Goal: Check status: Check status

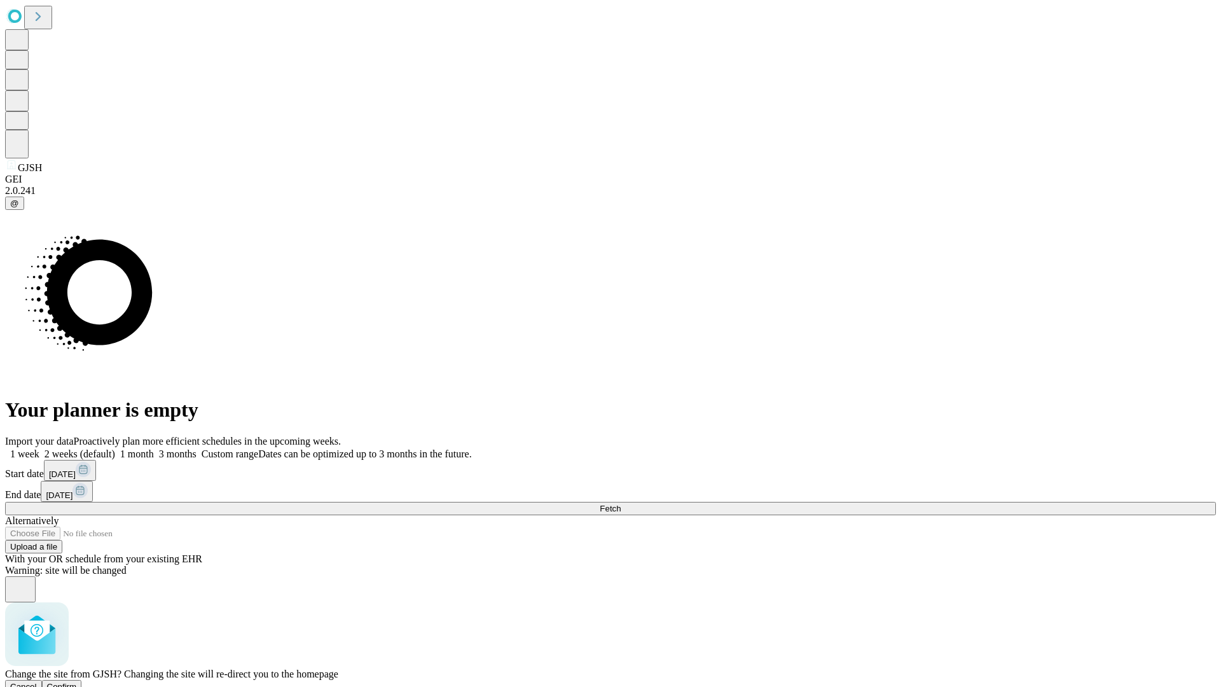
click at [77, 682] on span "Confirm" at bounding box center [62, 687] width 30 height 10
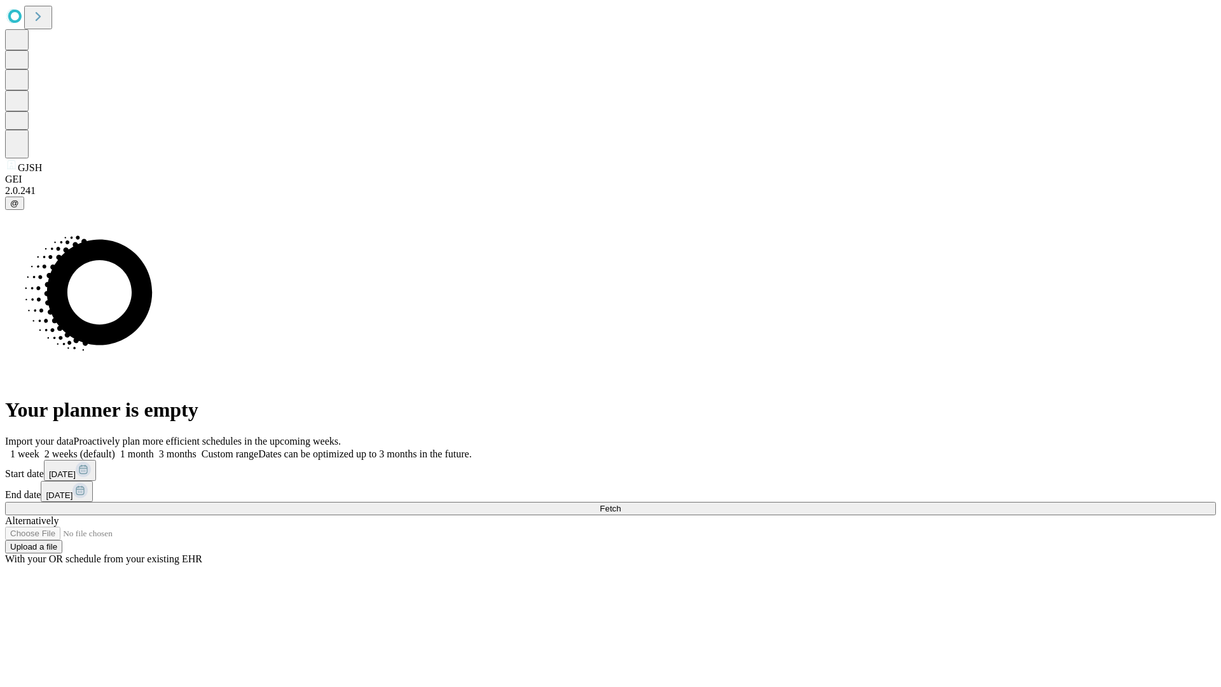
click at [39, 448] on label "1 week" at bounding box center [22, 453] width 34 height 11
click at [621, 504] on span "Fetch" at bounding box center [610, 509] width 21 height 10
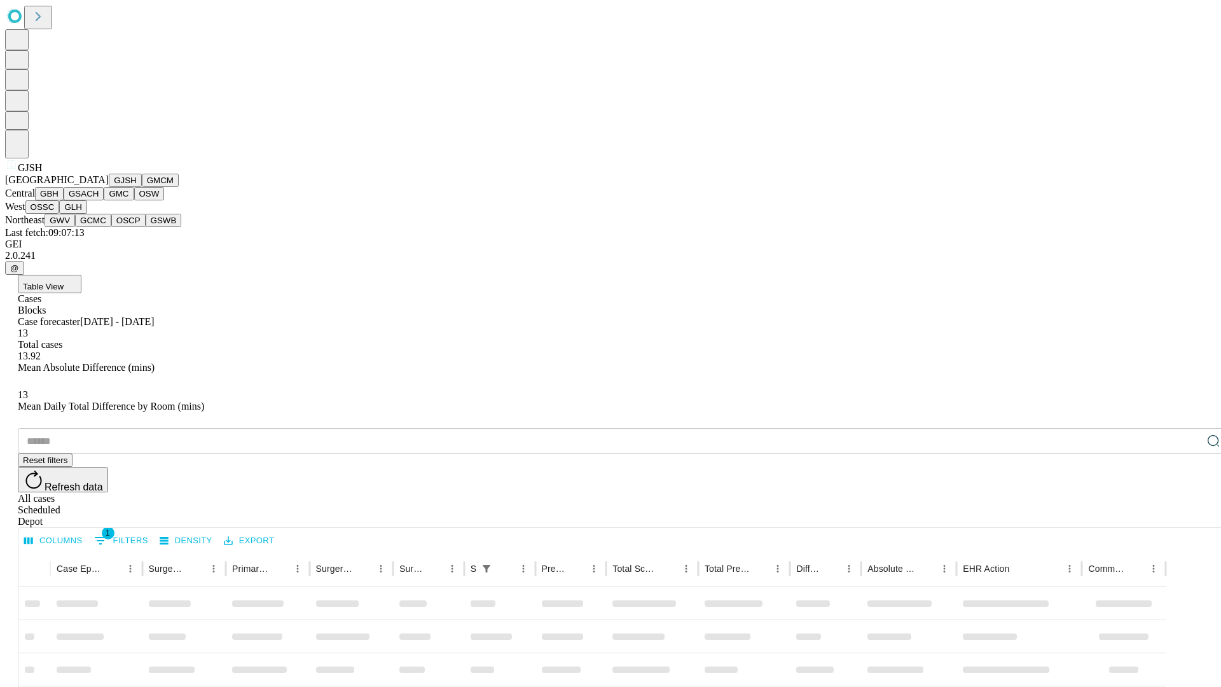
click at [142, 187] on button "GMCM" at bounding box center [160, 180] width 37 height 13
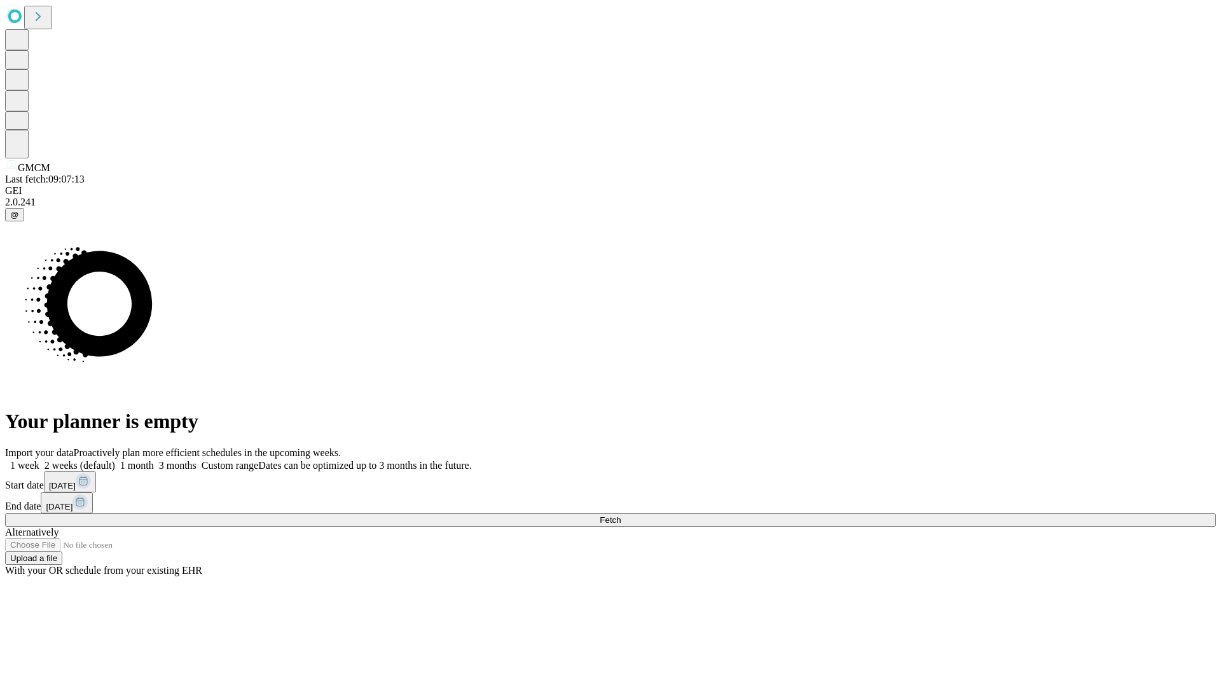
click at [39, 460] on label "1 week" at bounding box center [22, 465] width 34 height 11
click at [621, 515] on span "Fetch" at bounding box center [610, 520] width 21 height 10
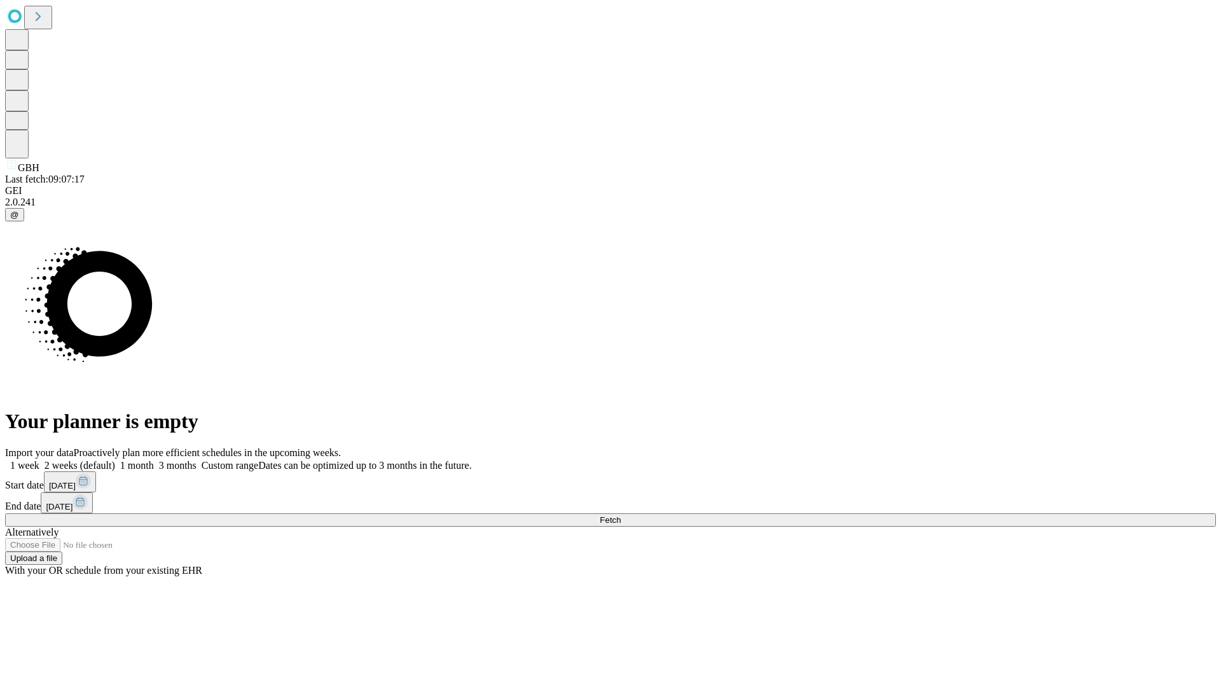
click at [39, 460] on label "1 week" at bounding box center [22, 465] width 34 height 11
click at [621, 515] on span "Fetch" at bounding box center [610, 520] width 21 height 10
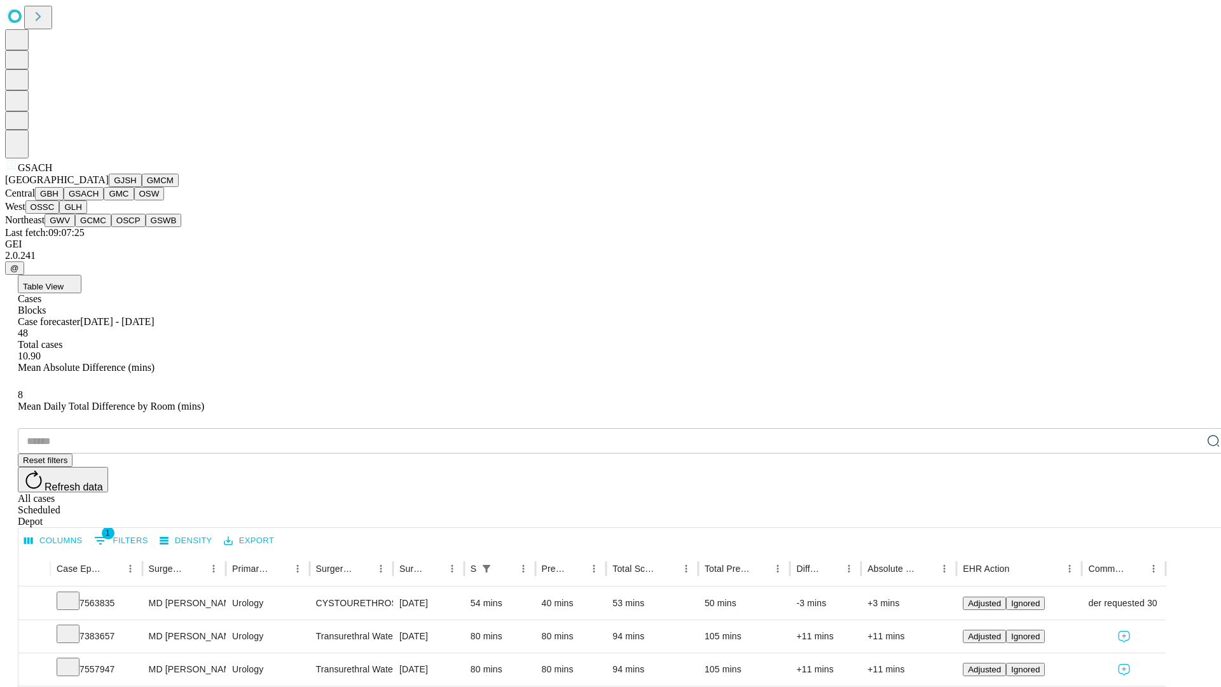
click at [104, 200] on button "GMC" at bounding box center [119, 193] width 30 height 13
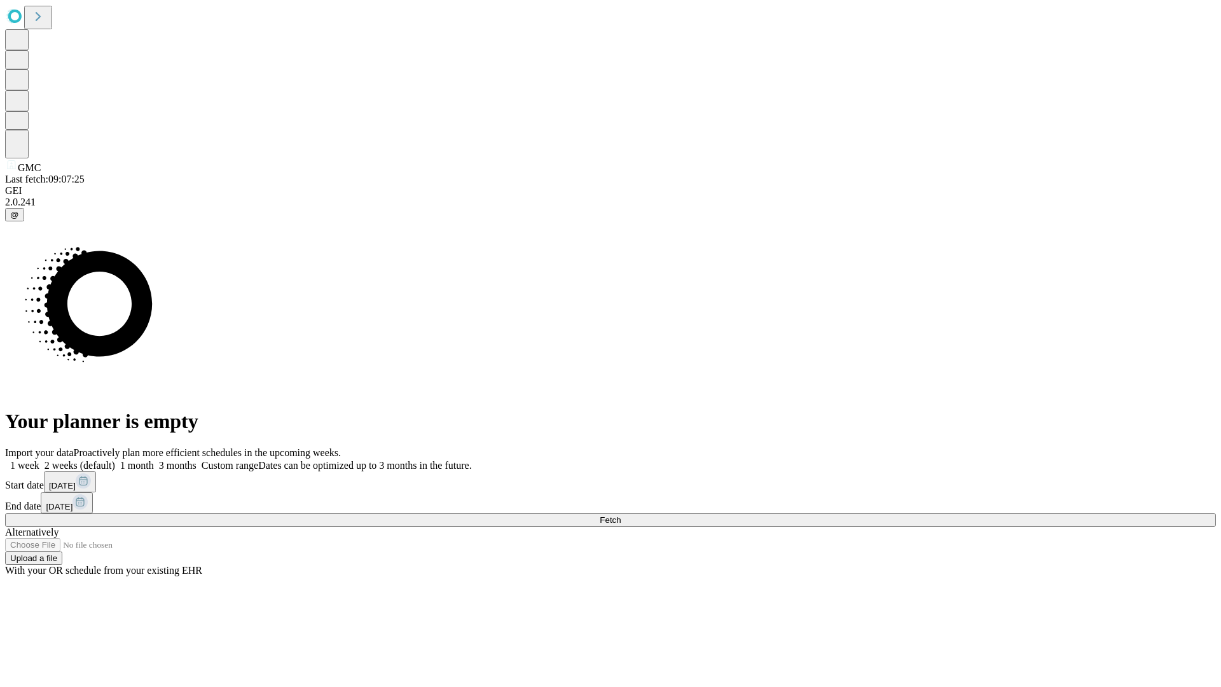
click at [39, 460] on label "1 week" at bounding box center [22, 465] width 34 height 11
click at [621, 515] on span "Fetch" at bounding box center [610, 520] width 21 height 10
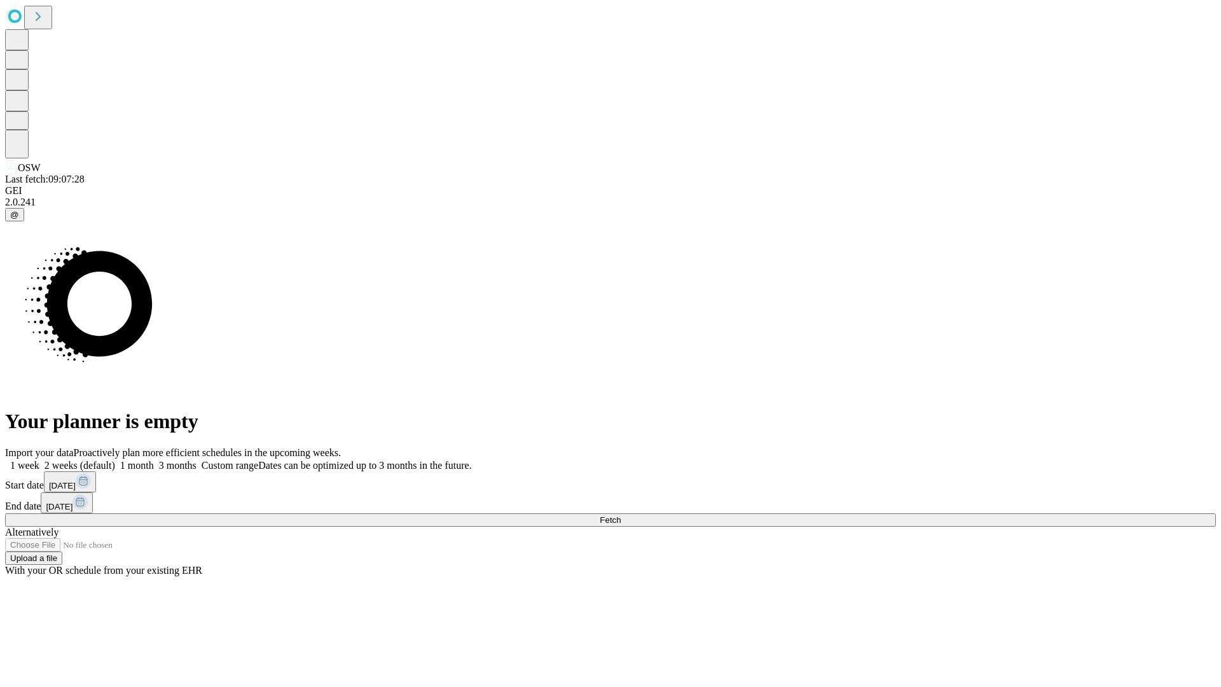
click at [39, 460] on label "1 week" at bounding box center [22, 465] width 34 height 11
click at [621, 515] on span "Fetch" at bounding box center [610, 520] width 21 height 10
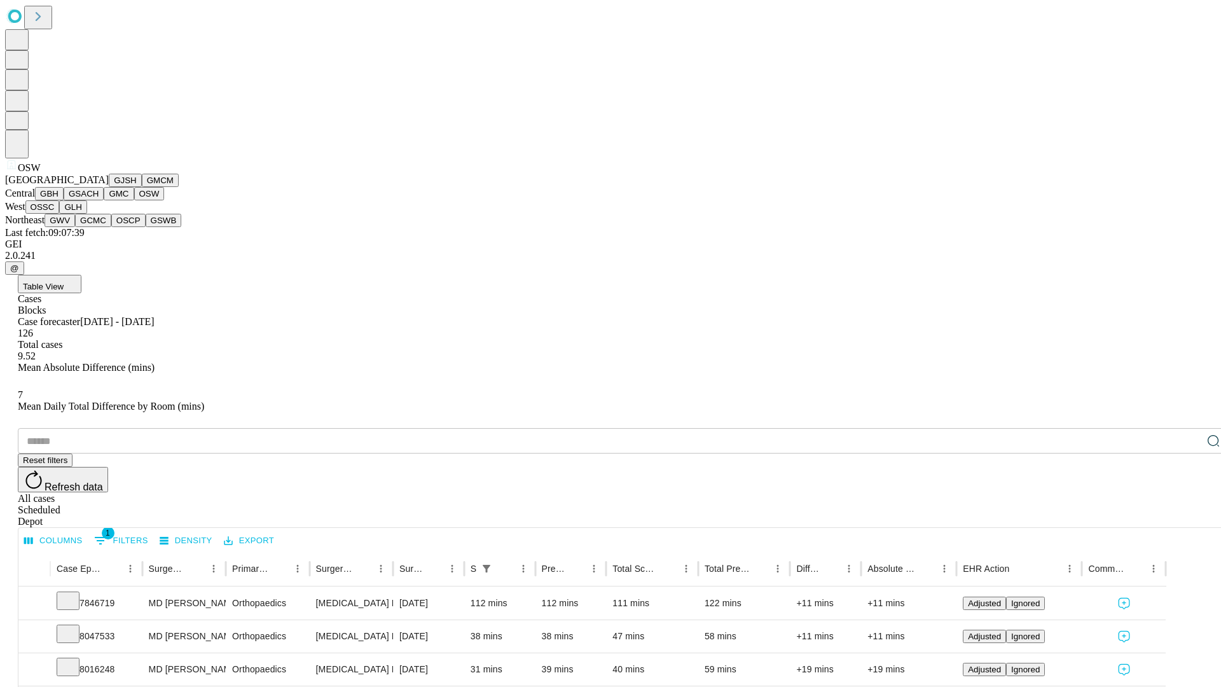
click at [60, 214] on button "OSSC" at bounding box center [42, 206] width 34 height 13
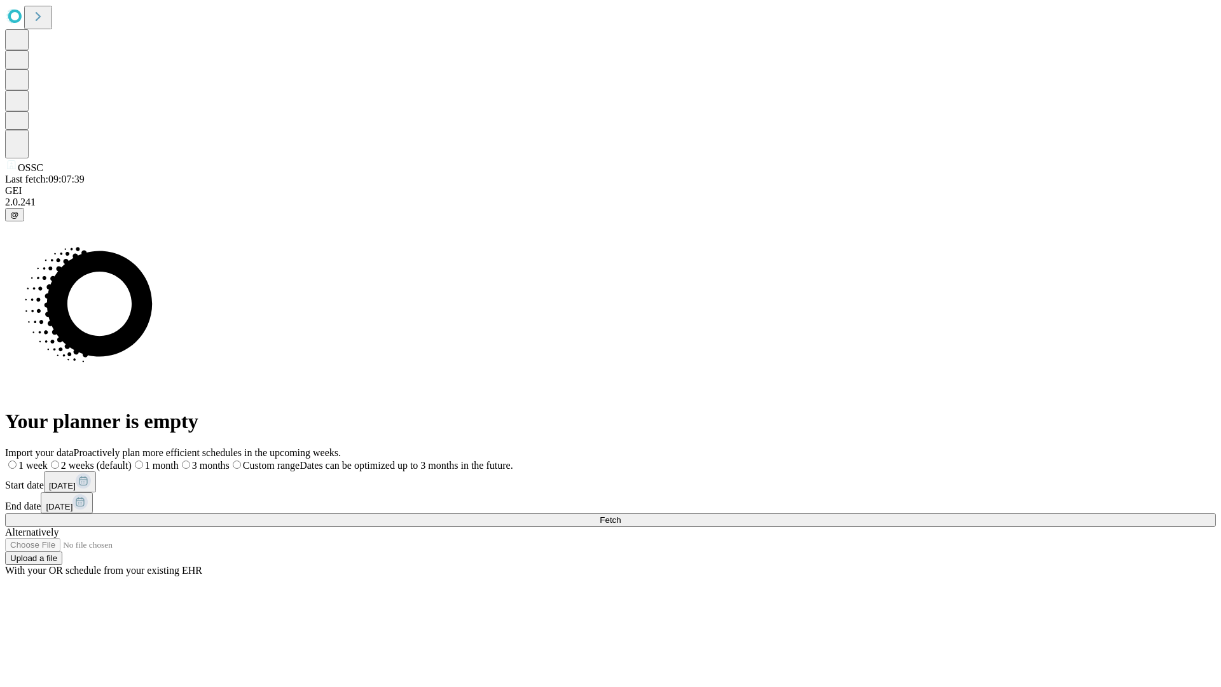
click at [48, 460] on label "1 week" at bounding box center [26, 465] width 43 height 11
click at [621, 515] on span "Fetch" at bounding box center [610, 520] width 21 height 10
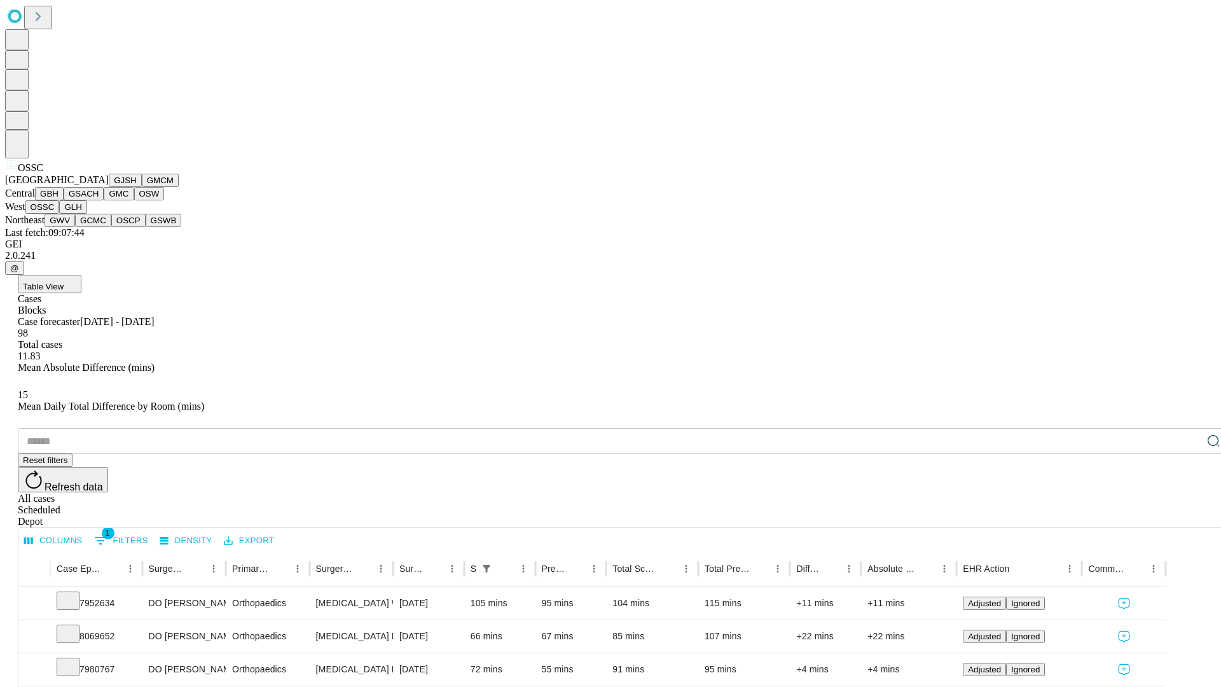
click at [87, 214] on button "GLH" at bounding box center [72, 206] width 27 height 13
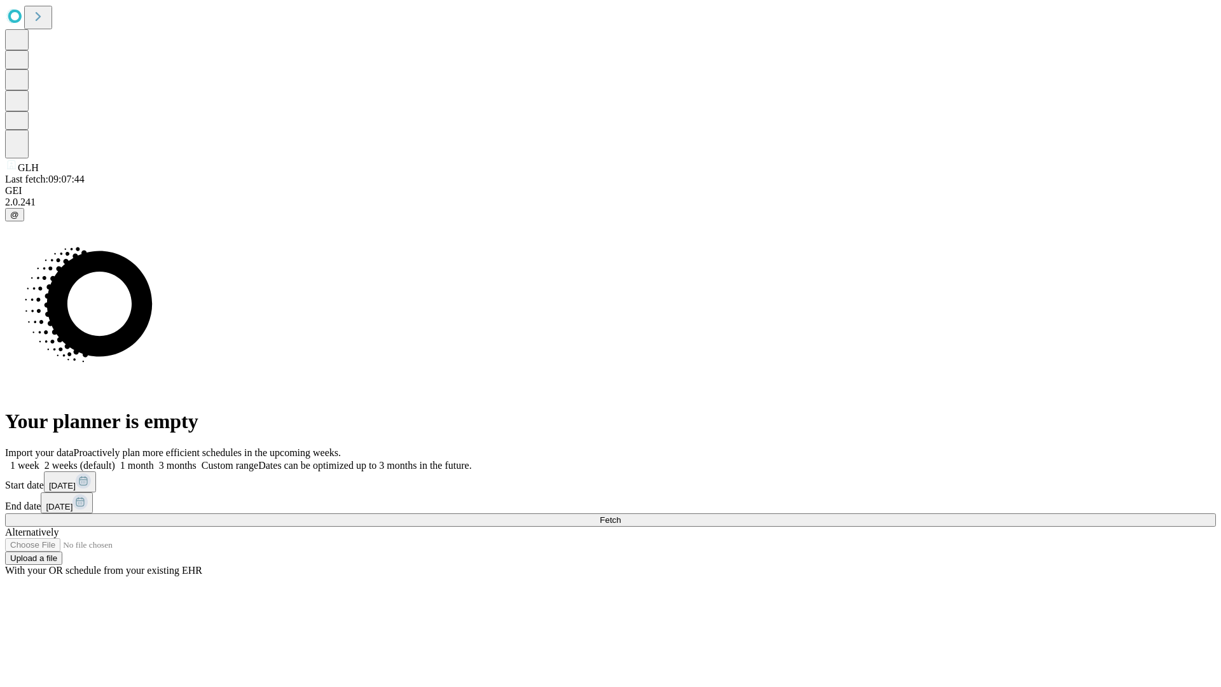
click at [39, 460] on label "1 week" at bounding box center [22, 465] width 34 height 11
click at [621, 515] on span "Fetch" at bounding box center [610, 520] width 21 height 10
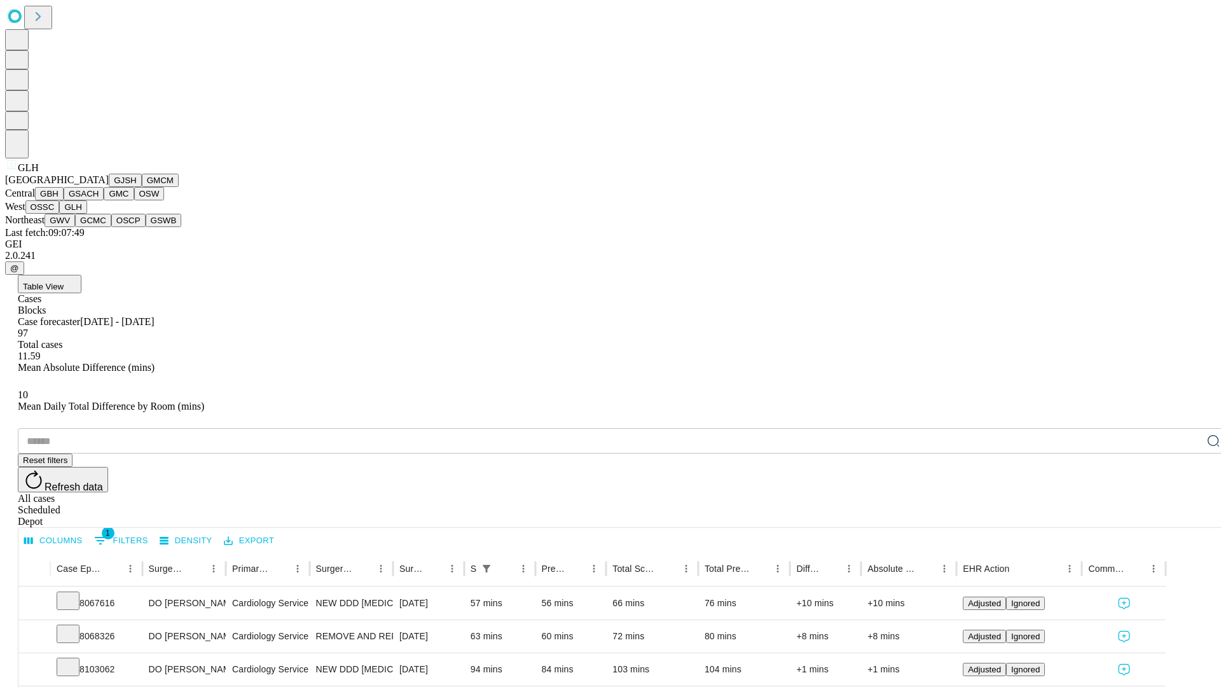
click at [75, 227] on button "GWV" at bounding box center [60, 220] width 31 height 13
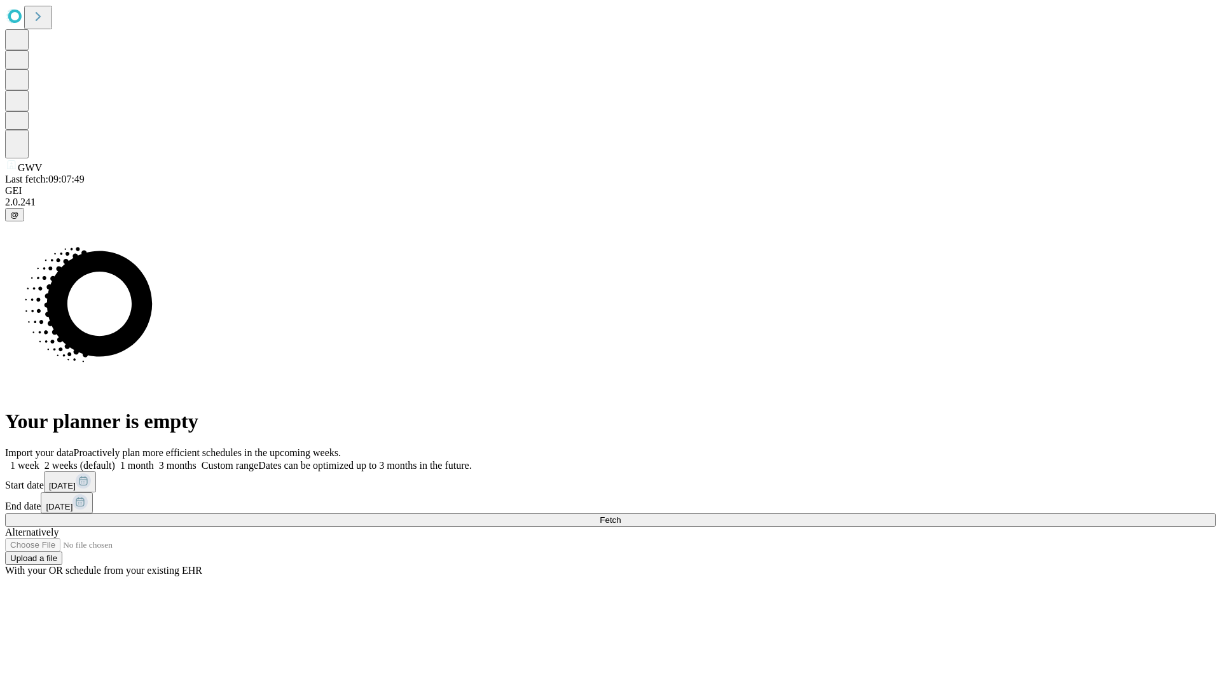
click at [39, 460] on label "1 week" at bounding box center [22, 465] width 34 height 11
click at [621, 515] on span "Fetch" at bounding box center [610, 520] width 21 height 10
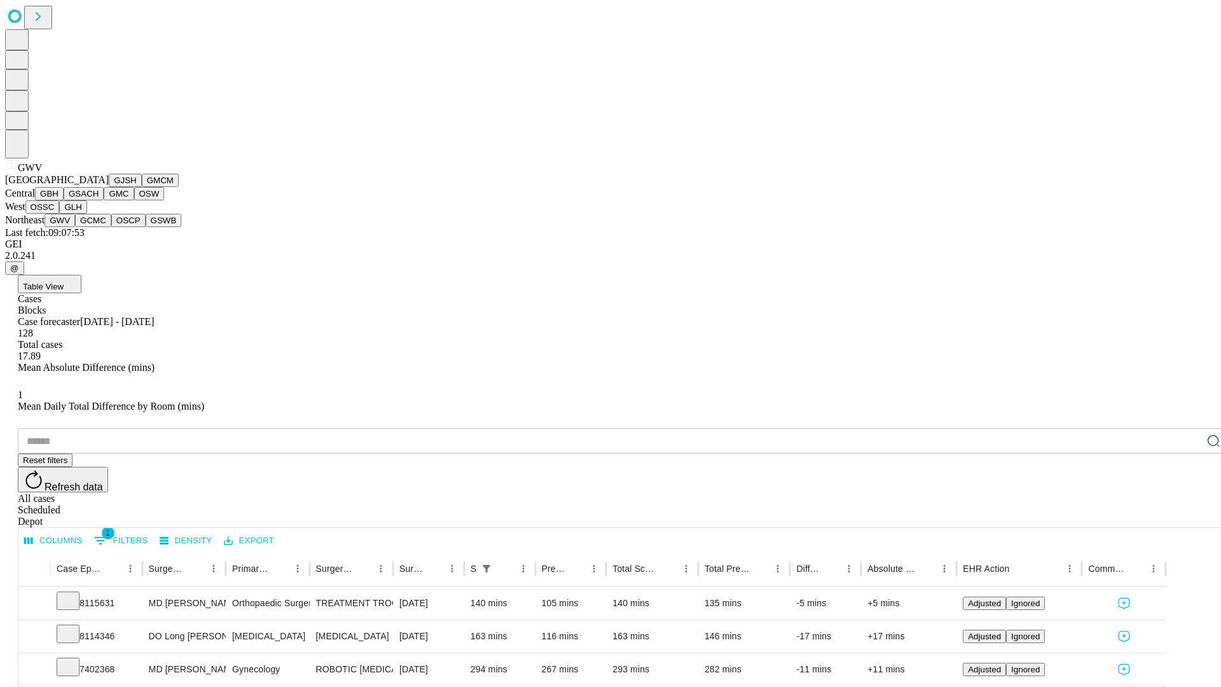
click at [99, 227] on button "GCMC" at bounding box center [93, 220] width 36 height 13
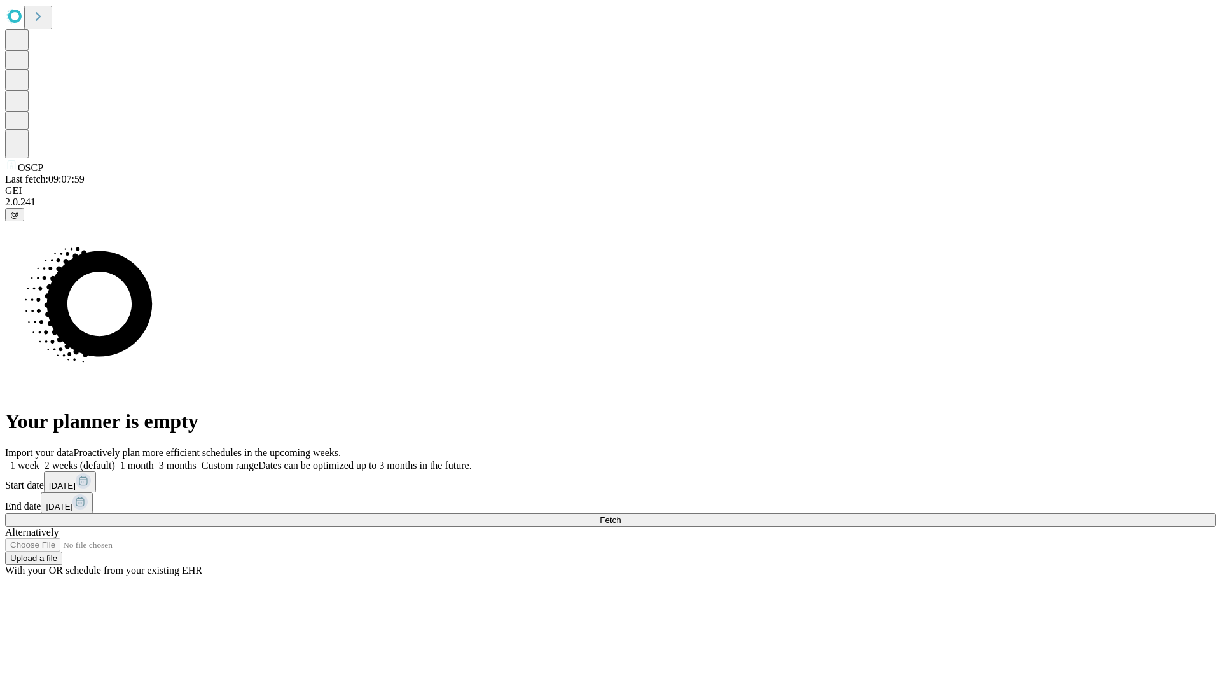
click at [39, 460] on label "1 week" at bounding box center [22, 465] width 34 height 11
click at [621, 515] on span "Fetch" at bounding box center [610, 520] width 21 height 10
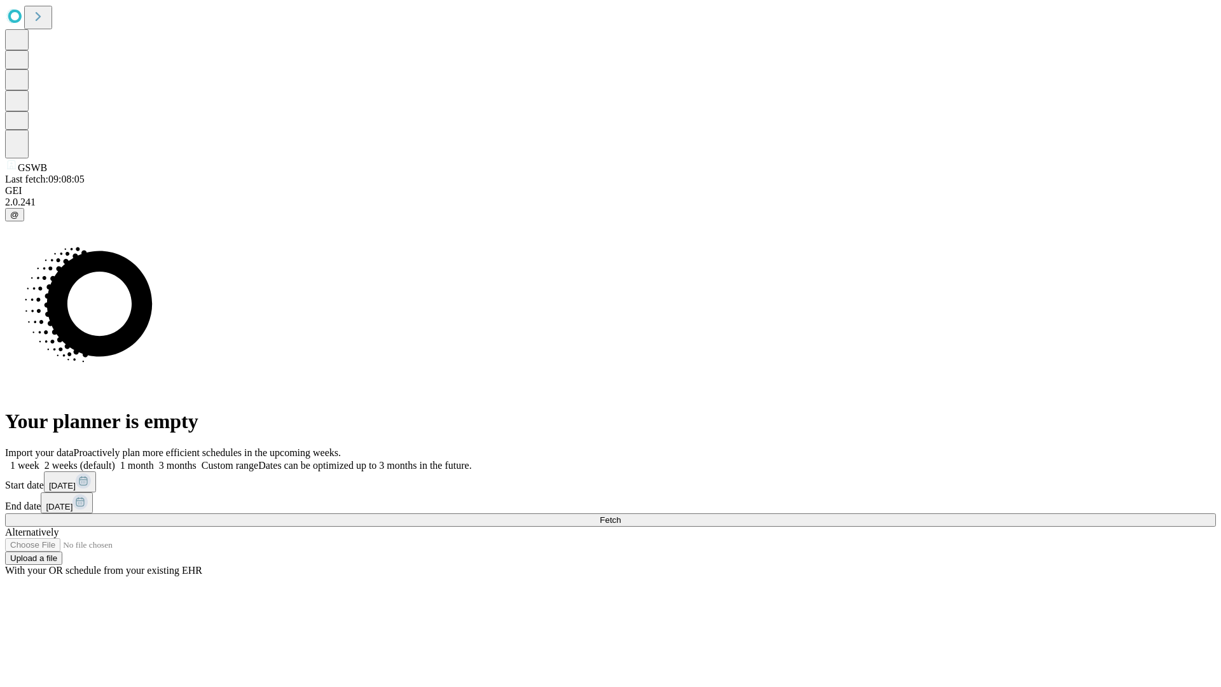
click at [39, 460] on label "1 week" at bounding box center [22, 465] width 34 height 11
click at [621, 515] on span "Fetch" at bounding box center [610, 520] width 21 height 10
